Goal: Transaction & Acquisition: Subscribe to service/newsletter

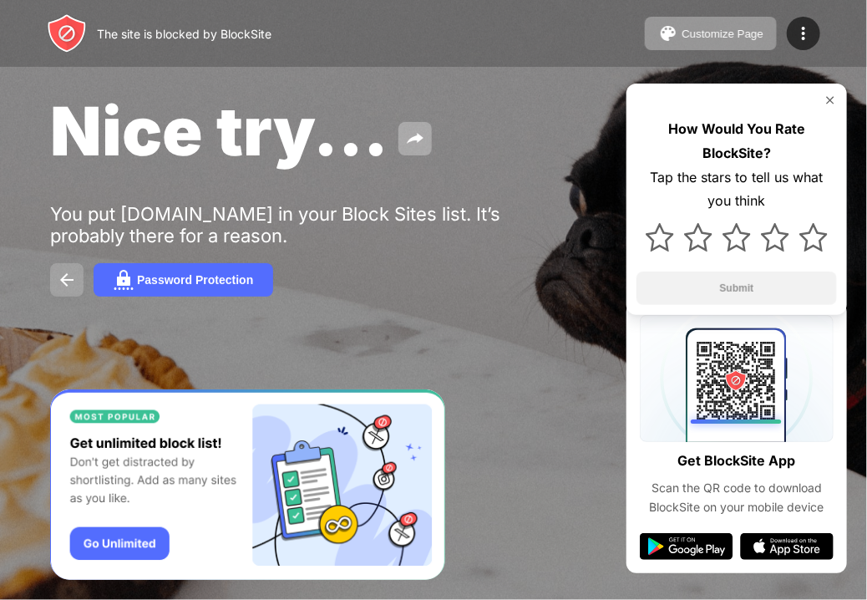
click at [71, 278] on img at bounding box center [67, 280] width 20 height 20
click at [53, 278] on button at bounding box center [66, 279] width 33 height 33
click at [164, 275] on div "Password Protection" at bounding box center [195, 279] width 116 height 13
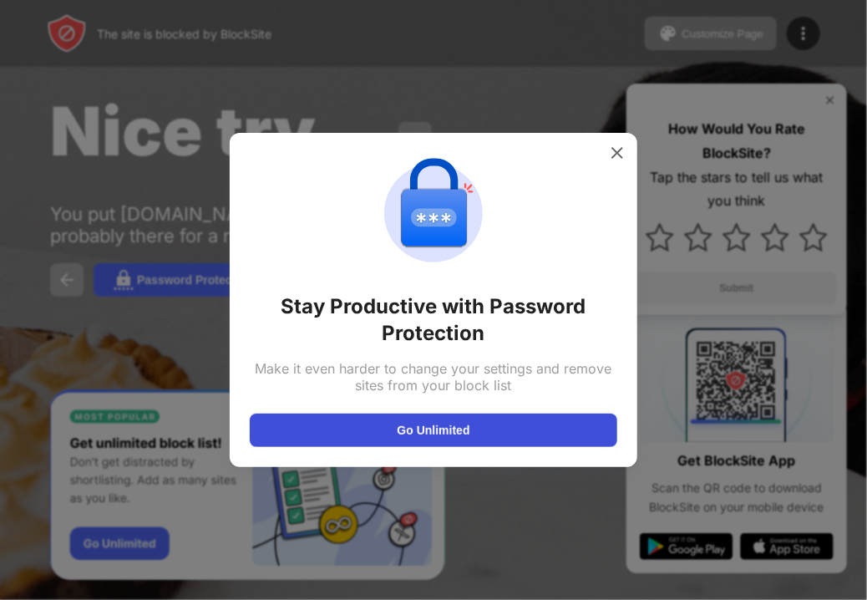
click at [348, 430] on button "Go Unlimited" at bounding box center [434, 430] width 368 height 33
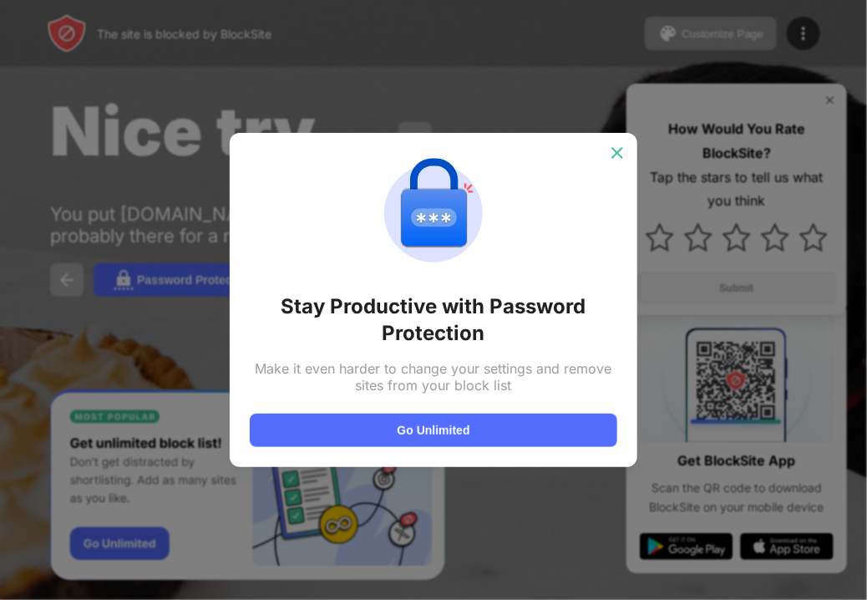
click at [628, 158] on div at bounding box center [617, 153] width 27 height 27
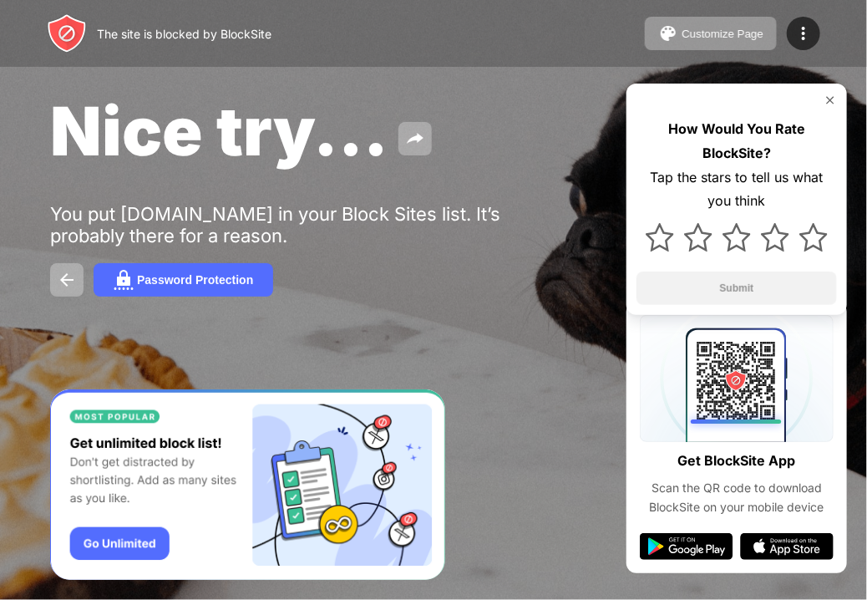
click at [836, 99] on img at bounding box center [830, 100] width 13 height 13
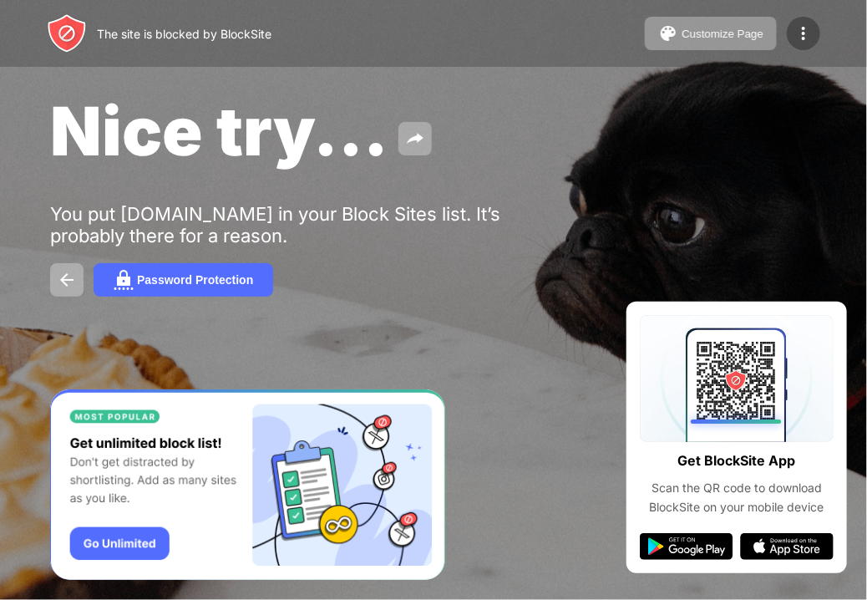
click at [804, 36] on img at bounding box center [804, 33] width 20 height 20
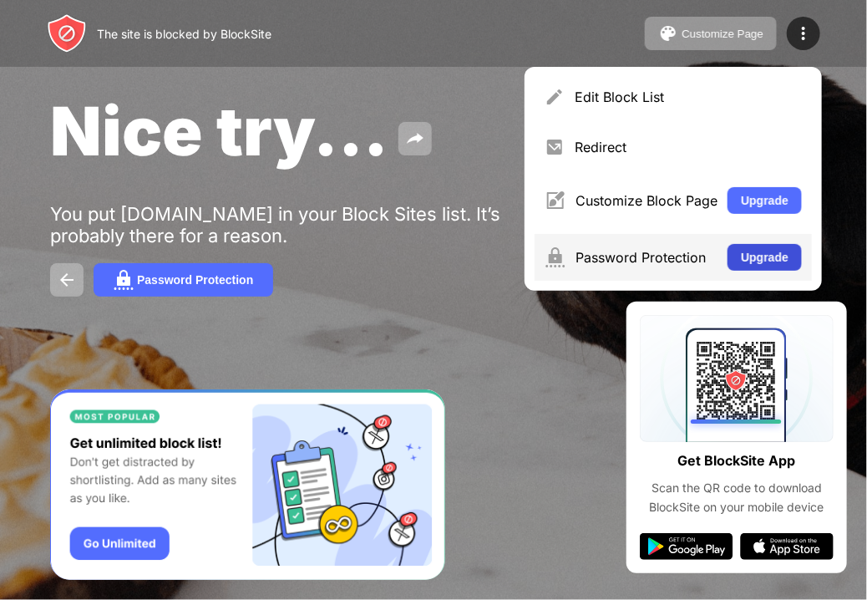
click at [747, 253] on button "Upgrade" at bounding box center [765, 257] width 74 height 27
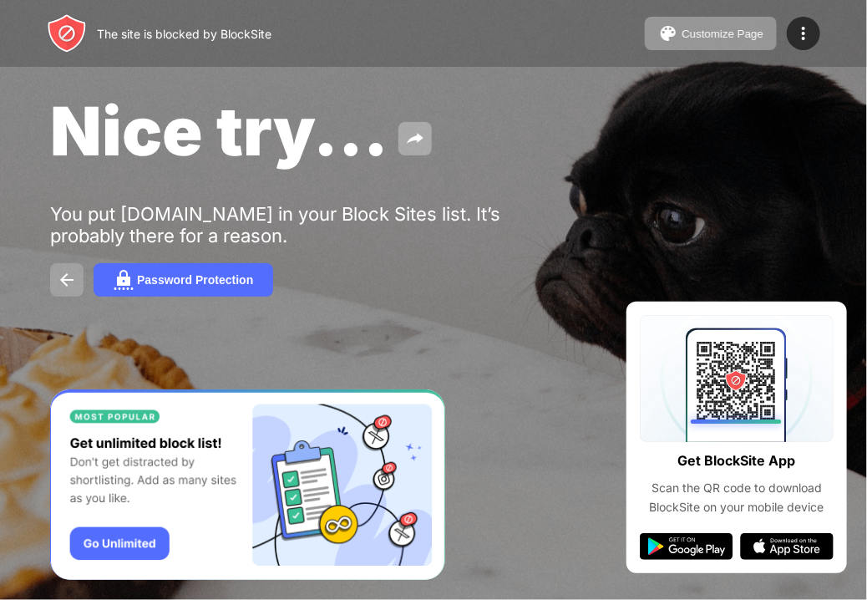
click at [56, 284] on button at bounding box center [66, 279] width 33 height 33
click at [55, 62] on div "The site is blocked by BlockSite Customize Page Edit Block List Redirect Custom…" at bounding box center [433, 33] width 867 height 67
click at [58, 28] on img at bounding box center [67, 33] width 40 height 40
drag, startPoint x: 58, startPoint y: 28, endPoint x: 45, endPoint y: -19, distance: 48.4
click at [45, 0] on html "The site is blocked by BlockSite Customize Page Edit Block List Redirect Custom…" at bounding box center [433, 300] width 867 height 600
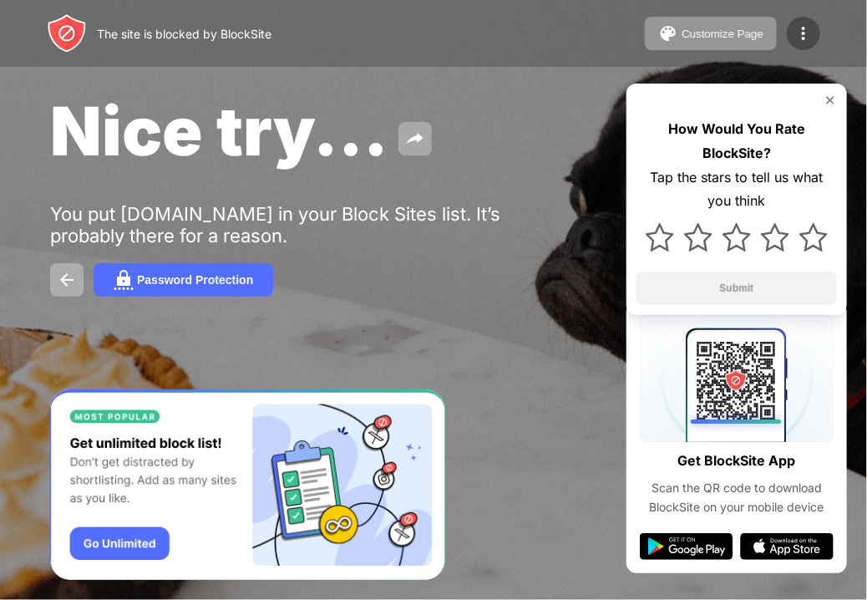
click at [807, 39] on img at bounding box center [804, 33] width 20 height 20
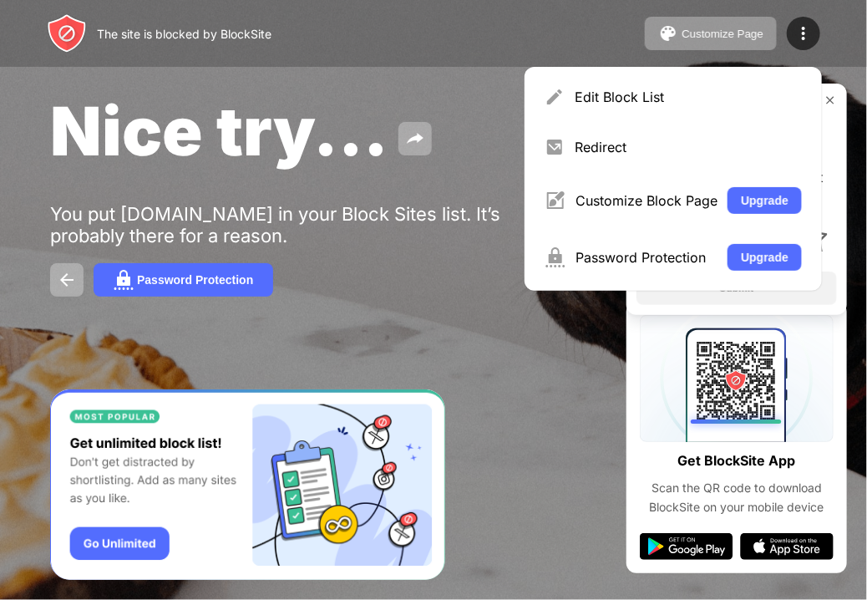
click at [627, 398] on div "Get BlockSite App Scan the QR code to download BlockSite on your mobile device" at bounding box center [737, 438] width 221 height 272
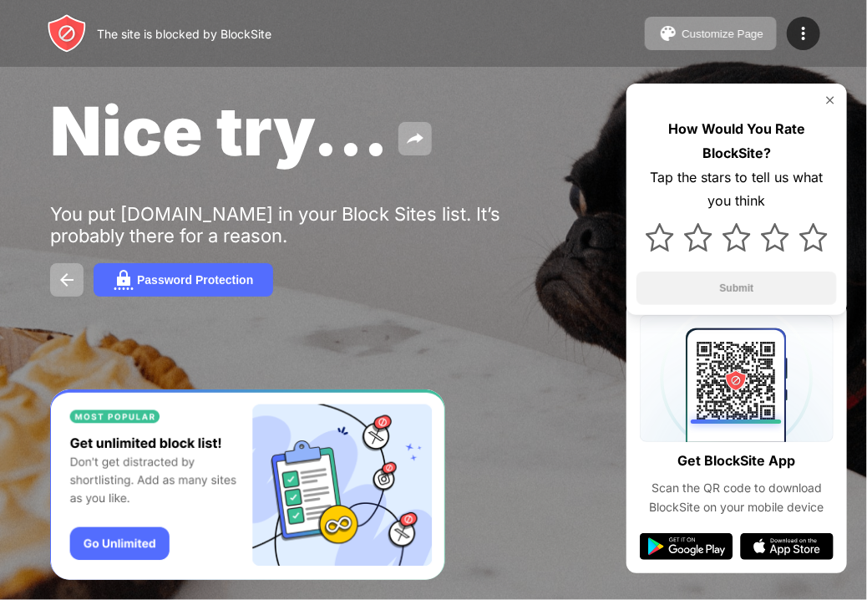
click at [831, 99] on img at bounding box center [830, 100] width 13 height 13
